Goal: Task Accomplishment & Management: Use online tool/utility

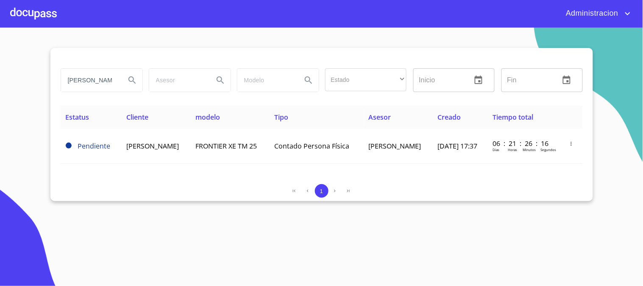
drag, startPoint x: 67, startPoint y: 81, endPoint x: 304, endPoint y: 94, distance: 237.8
click at [304, 94] on div "[PERSON_NAME] Estado ​ ​ Inicio ​ Fin ​" at bounding box center [321, 80] width 529 height 31
type input "[PERSON_NAME]"
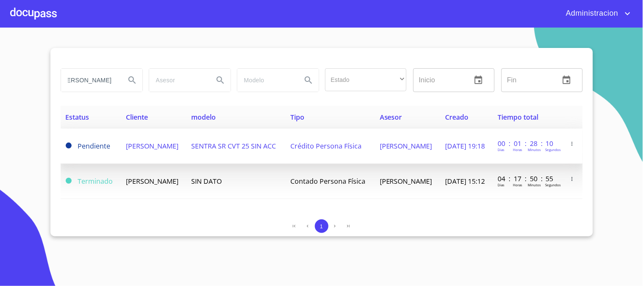
scroll to position [0, 0]
click at [446, 149] on span "[DATE] 19:18" at bounding box center [466, 145] width 40 height 9
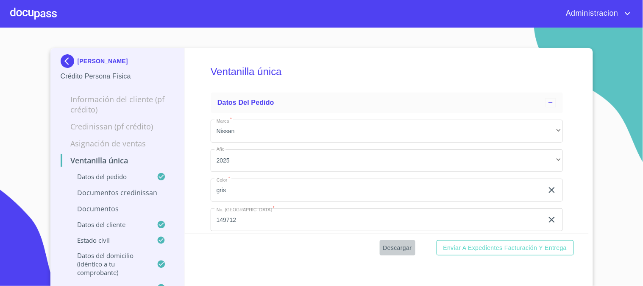
click at [393, 251] on span "Descargar" at bounding box center [397, 248] width 29 height 11
click at [108, 58] on p "[PERSON_NAME]" at bounding box center [103, 61] width 50 height 7
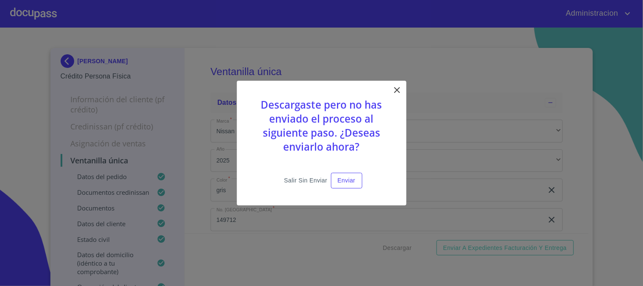
click at [296, 180] on span "Salir sin enviar" at bounding box center [305, 180] width 43 height 11
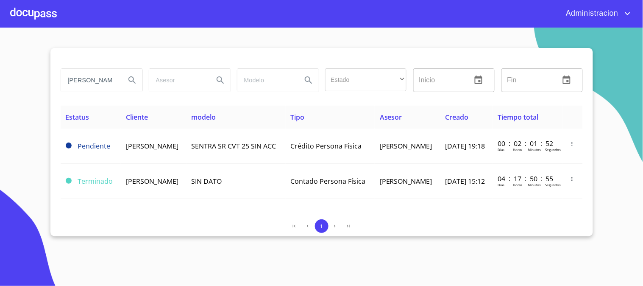
scroll to position [0, 9]
drag, startPoint x: 64, startPoint y: 78, endPoint x: 410, endPoint y: 95, distance: 346.0
click at [394, 98] on div "[PERSON_NAME] Estado ​ ​ Inicio ​ Fin ​" at bounding box center [322, 85] width 522 height 41
type input "[PERSON_NAME]"
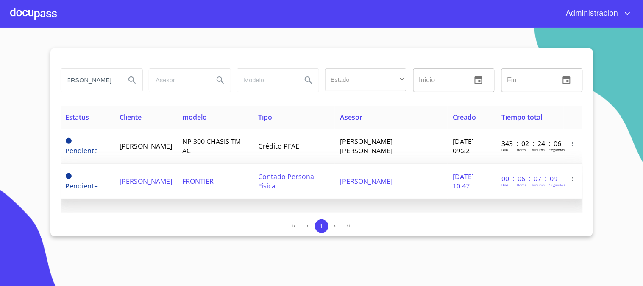
scroll to position [0, 0]
click at [433, 181] on td "[PERSON_NAME]" at bounding box center [391, 181] width 113 height 35
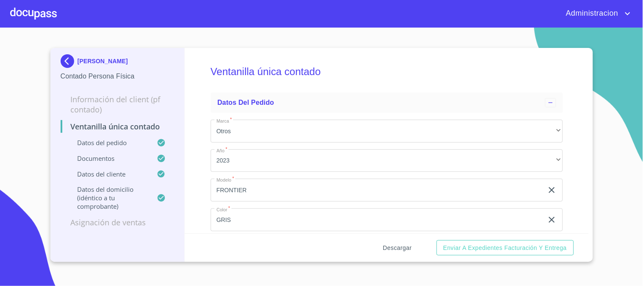
drag, startPoint x: 397, startPoint y: 249, endPoint x: 397, endPoint y: 243, distance: 6.0
click at [397, 243] on span "Descargar" at bounding box center [397, 248] width 29 height 11
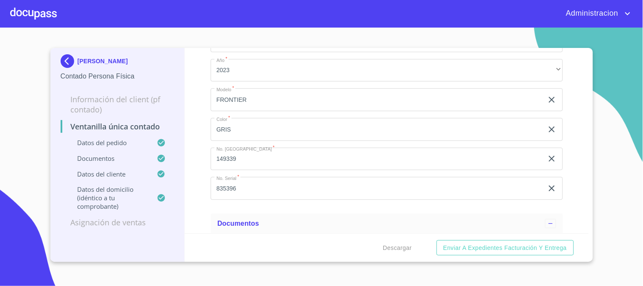
scroll to position [141, 0]
